Goal: Task Accomplishment & Management: Use online tool/utility

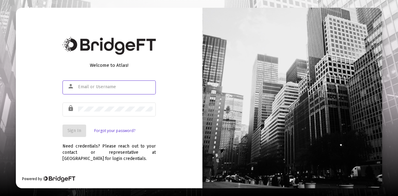
type input "[PERSON_NAME][EMAIL_ADDRESS][DOMAIN_NAME]"
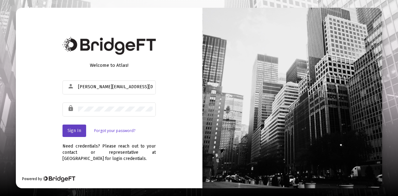
click at [77, 129] on span "Sign In" at bounding box center [74, 130] width 14 height 5
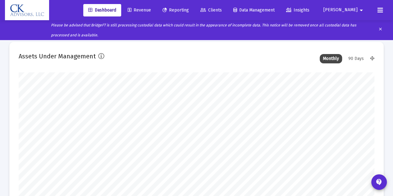
scroll to position [124, 355]
type input "[DATE]"
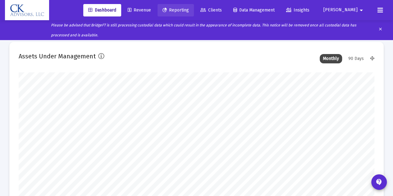
click at [189, 9] on span "Reporting" at bounding box center [175, 9] width 26 height 5
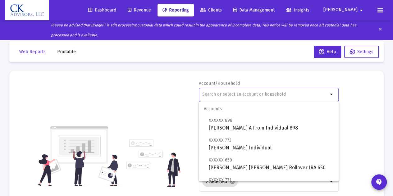
click at [207, 93] on input "text" at bounding box center [265, 94] width 126 height 5
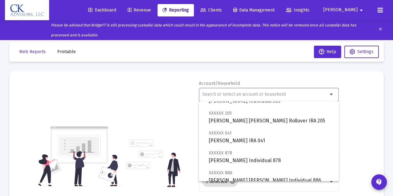
scroll to position [283, 0]
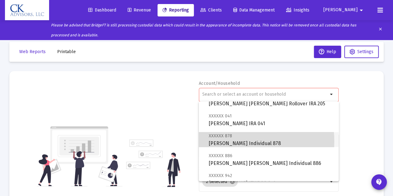
click at [227, 141] on span "XXXXXX 878 [PERSON_NAME] Individual 878" at bounding box center [271, 139] width 125 height 15
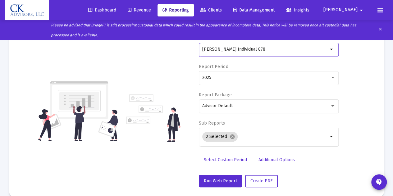
scroll to position [54, 0]
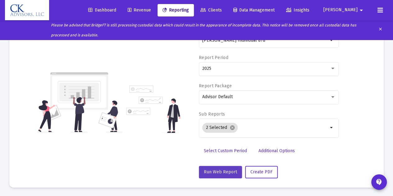
click at [216, 172] on span "Run Web Report" at bounding box center [220, 171] width 33 height 5
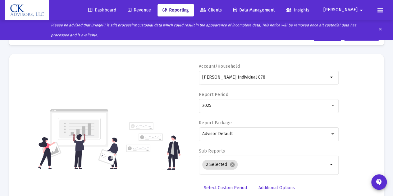
scroll to position [16, 0]
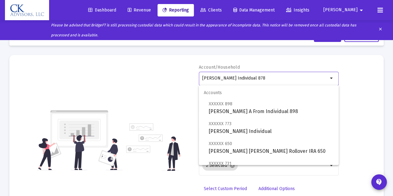
click at [266, 76] on input "[PERSON_NAME] Individual 878" at bounding box center [265, 78] width 126 height 5
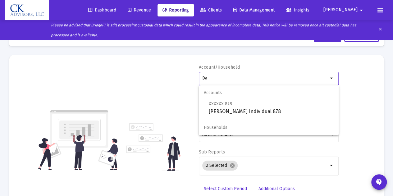
type input "D"
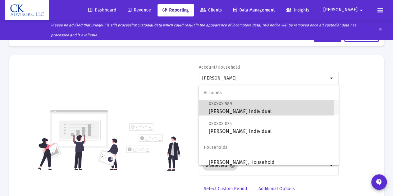
click at [248, 108] on span "XXXXXX 589 [PERSON_NAME] Individual" at bounding box center [271, 107] width 125 height 15
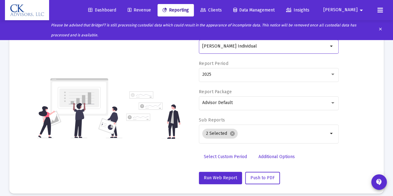
scroll to position [48, 0]
click at [226, 176] on span "Run Web Report" at bounding box center [220, 177] width 33 height 5
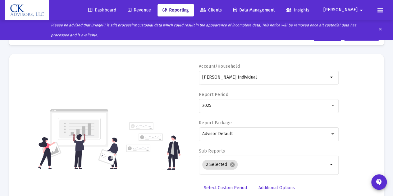
scroll to position [17, 0]
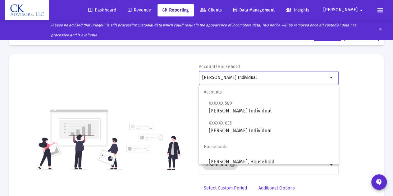
click at [266, 76] on input "[PERSON_NAME] Individual" at bounding box center [265, 77] width 126 height 5
type input "P"
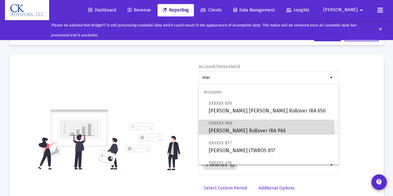
click at [265, 130] on span "XXXXXX 966 [PERSON_NAME] Rollover IRA 966" at bounding box center [271, 126] width 125 height 15
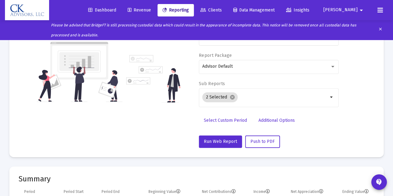
scroll to position [86, 0]
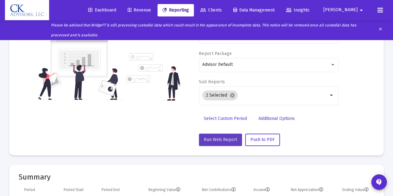
click at [211, 138] on span "Run Web Report" at bounding box center [220, 139] width 33 height 5
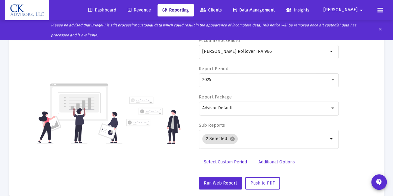
scroll to position [0, 0]
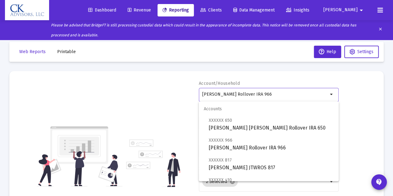
click at [275, 96] on input "[PERSON_NAME] Rollover IRA 966" at bounding box center [265, 94] width 126 height 5
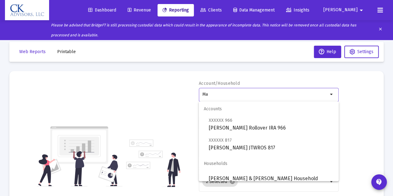
type input "M"
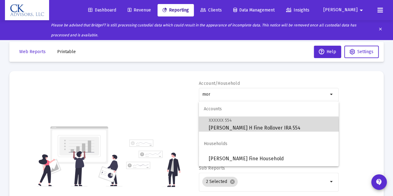
click at [252, 128] on span "XXXXXX 554 [PERSON_NAME] H Fine Rollover IRA 554" at bounding box center [271, 124] width 125 height 15
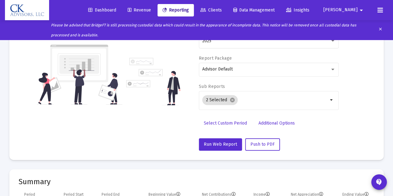
scroll to position [82, 0]
click at [208, 140] on button "Run Web Report" at bounding box center [220, 144] width 43 height 12
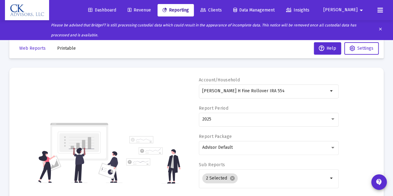
scroll to position [0, 0]
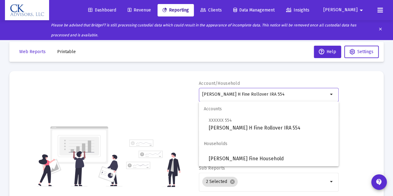
click at [265, 95] on input "[PERSON_NAME] H Fine Rollover IRA 554" at bounding box center [265, 94] width 126 height 5
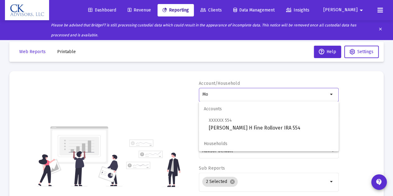
type input "M"
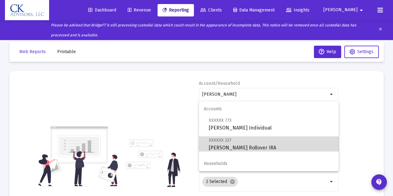
click at [244, 147] on span "XXXXXX 227 [PERSON_NAME] Rollover IRA" at bounding box center [271, 143] width 125 height 15
type input "[PERSON_NAME] Rollover IRA"
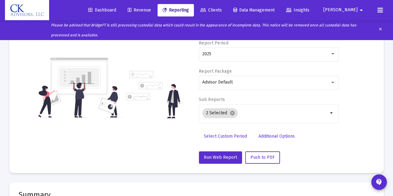
scroll to position [71, 0]
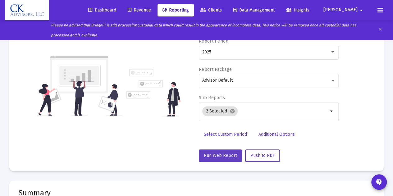
click at [224, 155] on span "Run Web Report" at bounding box center [220, 155] width 33 height 5
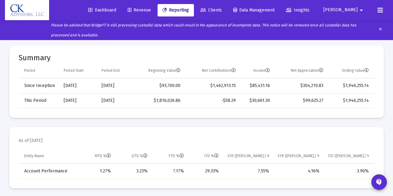
scroll to position [206, 0]
click at [350, 10] on span "[PERSON_NAME]" at bounding box center [340, 9] width 34 height 5
